Goal: Task Accomplishment & Management: Manage account settings

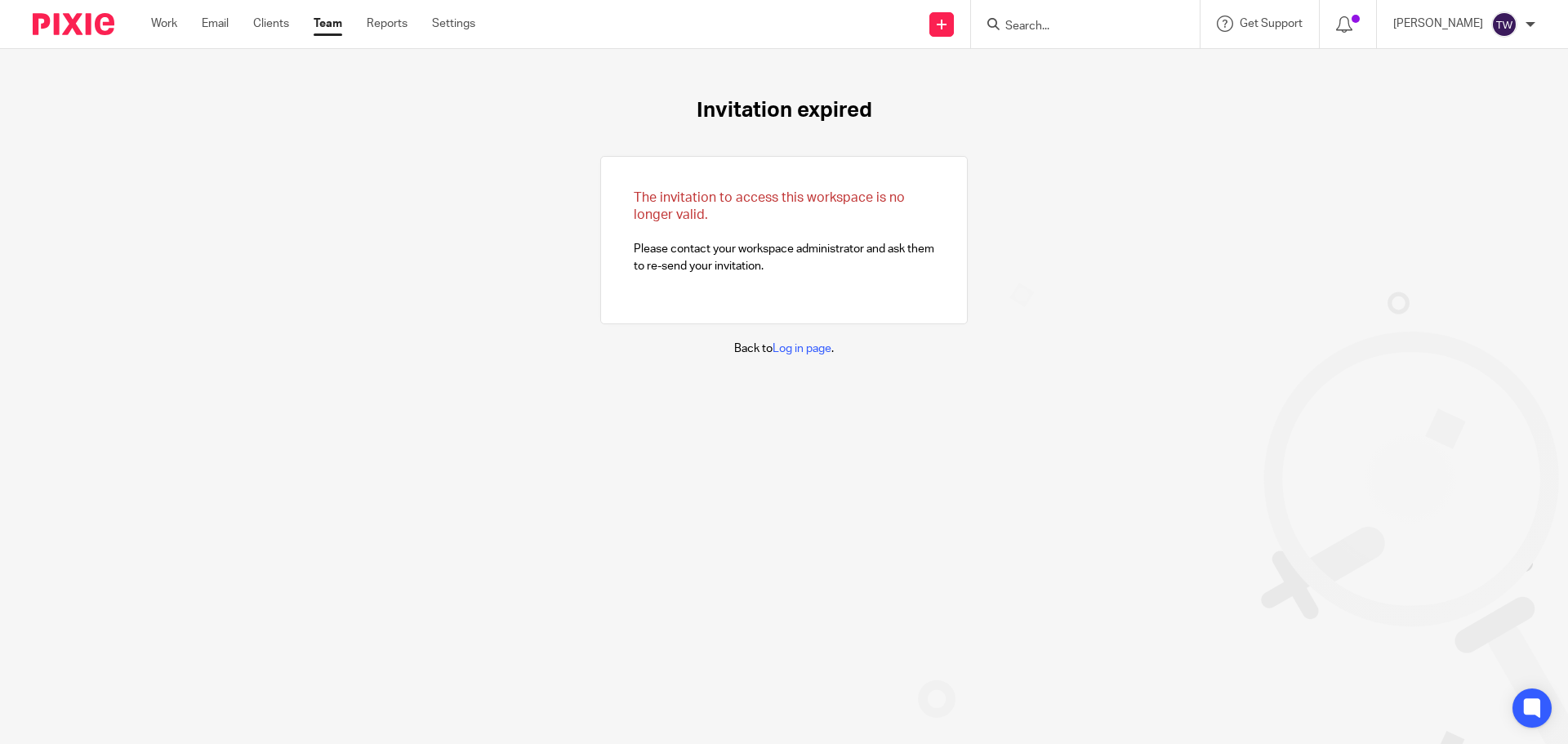
click at [173, 12] on div "Work Email Clients Team Reports Settings Work Email Clients Team Reports Settin…" at bounding box center [317, 24] width 365 height 48
click at [167, 24] on link "Work" at bounding box center [164, 23] width 26 height 16
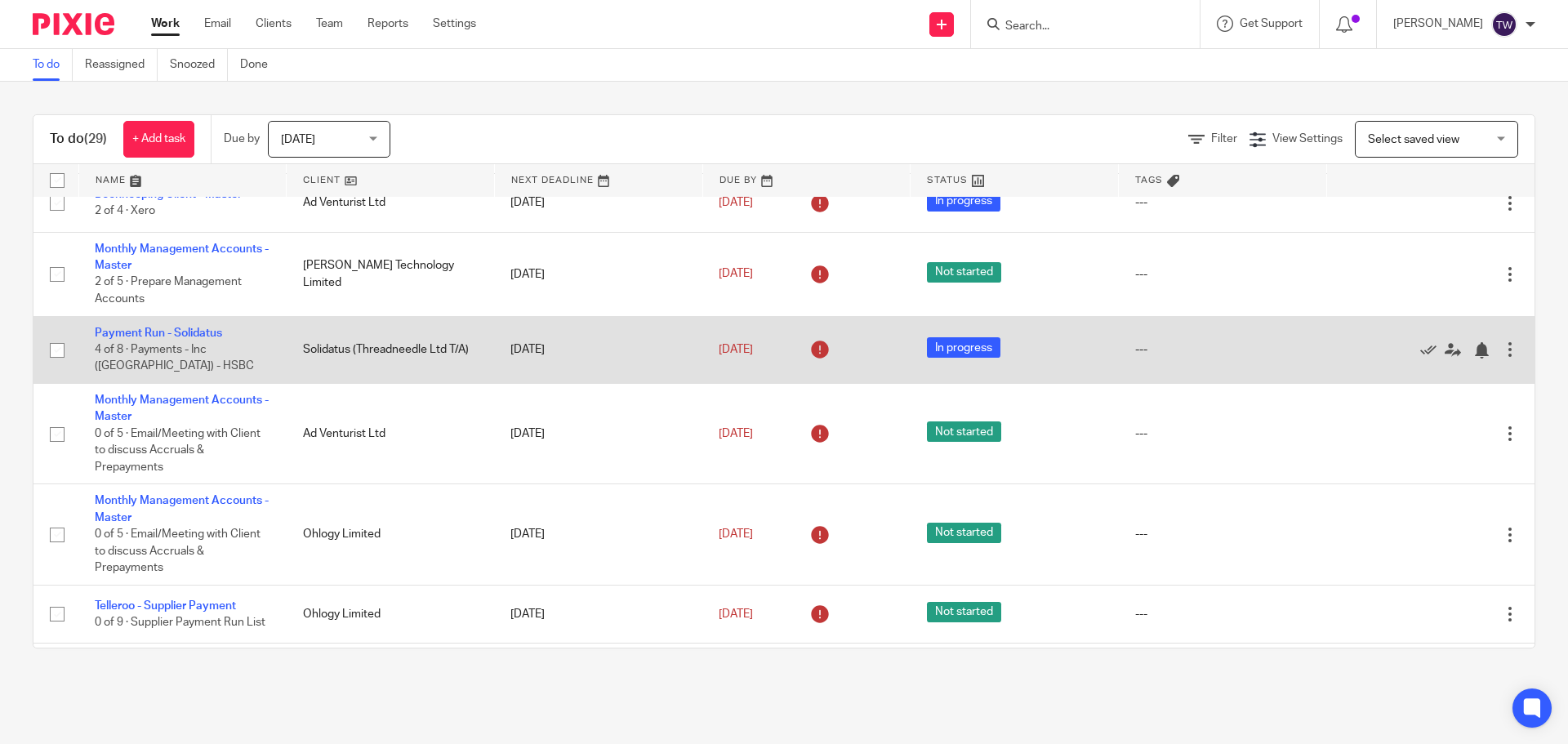
scroll to position [1222, 0]
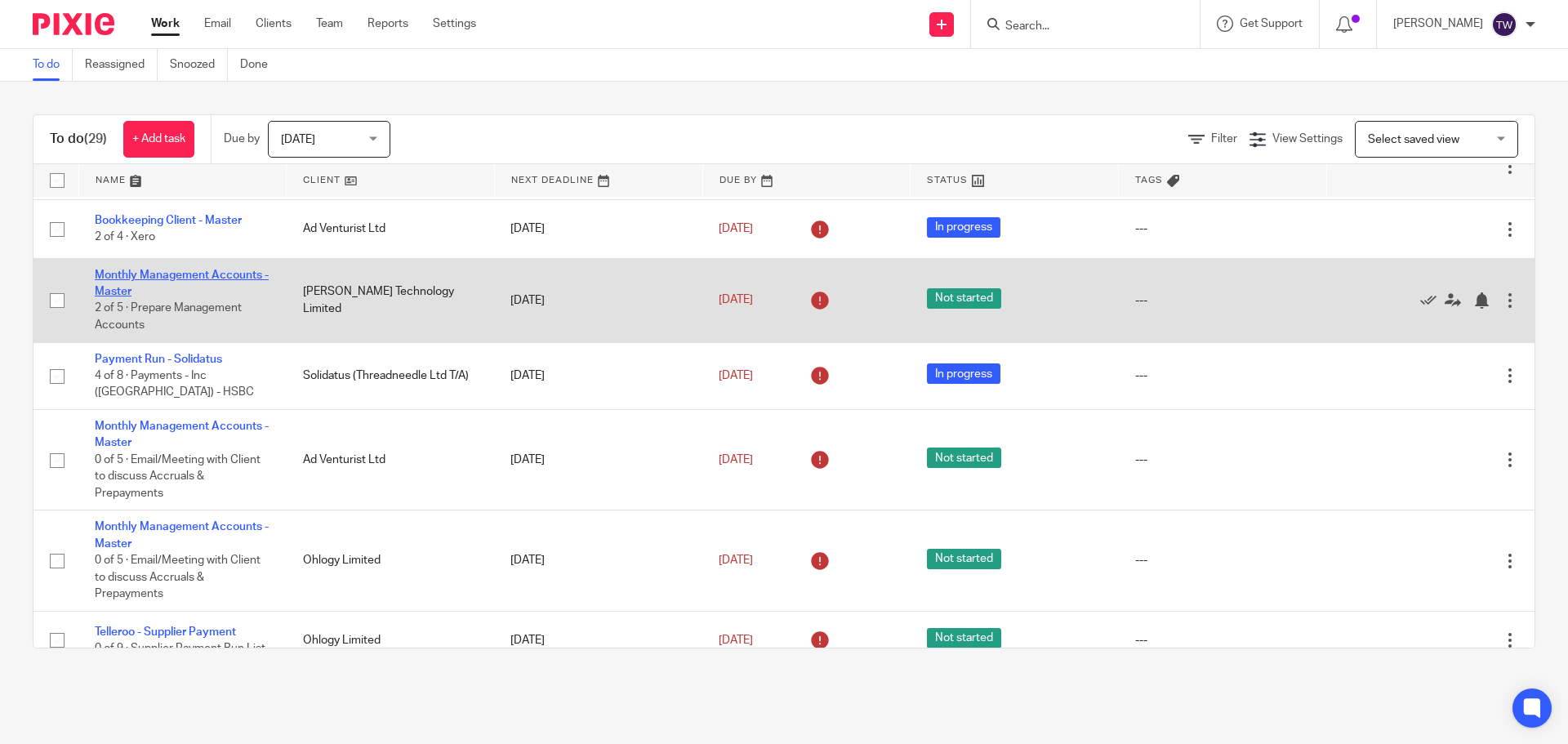
click at [208, 270] on link "Monthly Management Accounts - Master" at bounding box center [182, 283] width 174 height 28
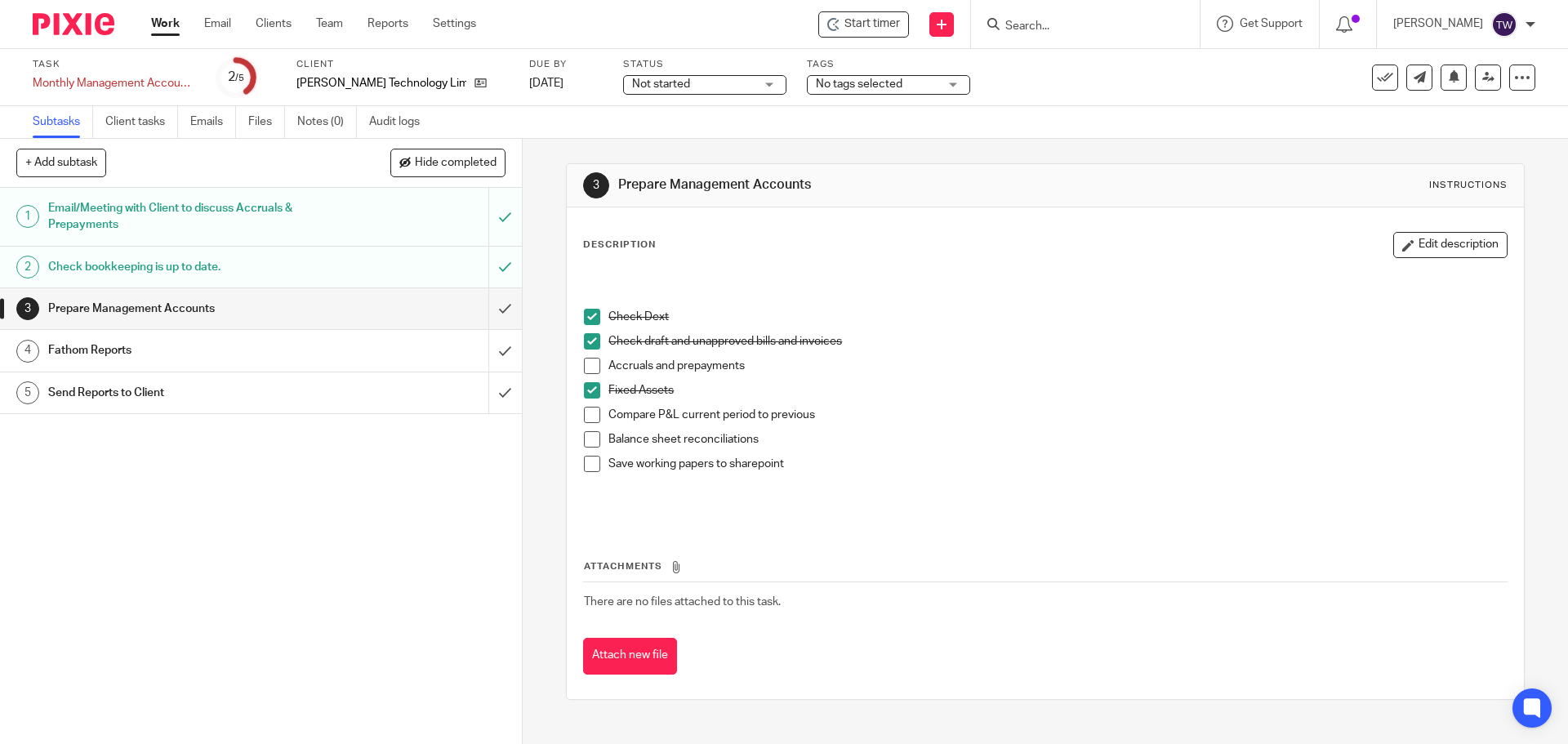
click at [703, 84] on span "Not started" at bounding box center [693, 84] width 122 height 17
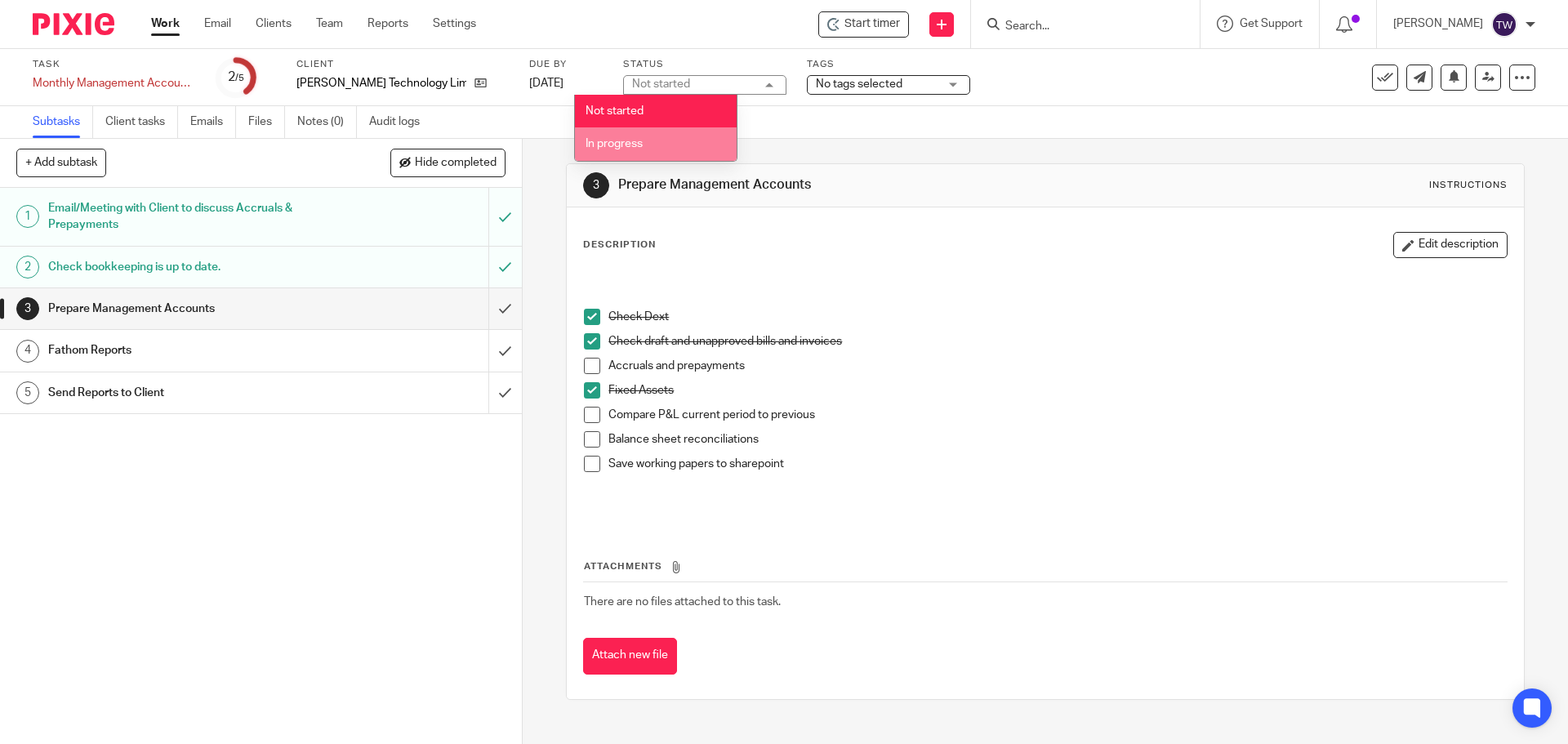
click at [662, 142] on li "In progress" at bounding box center [655, 143] width 162 height 33
